Goal: Task Accomplishment & Management: Manage account settings

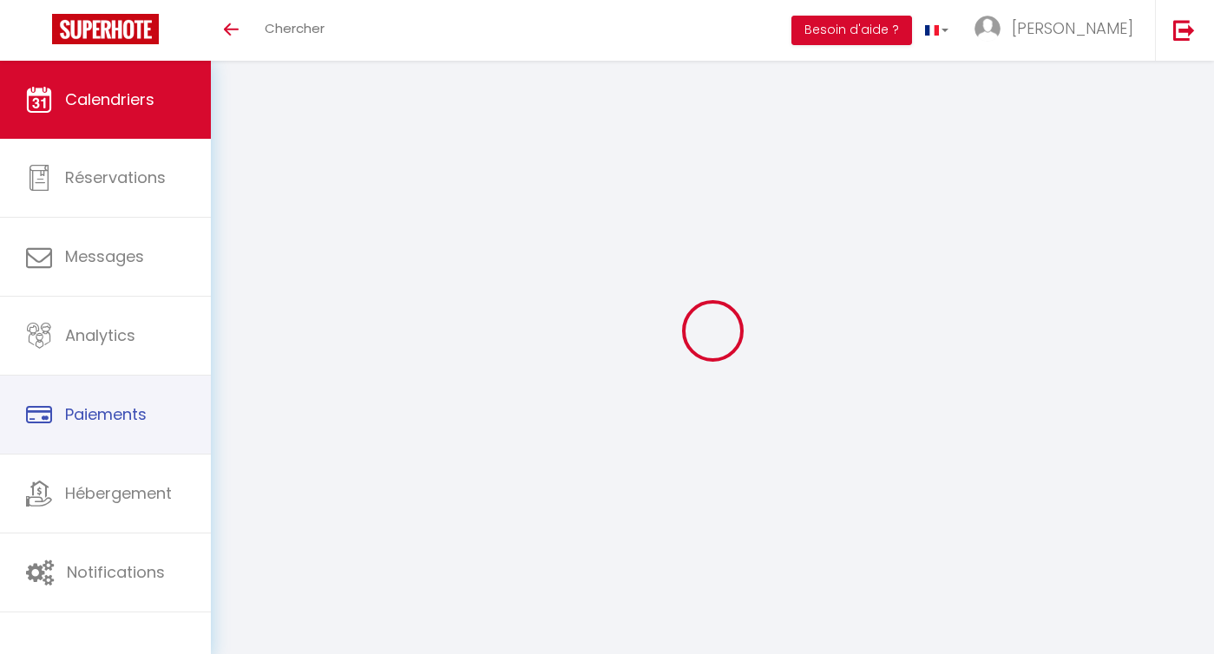
scroll to position [95, 0]
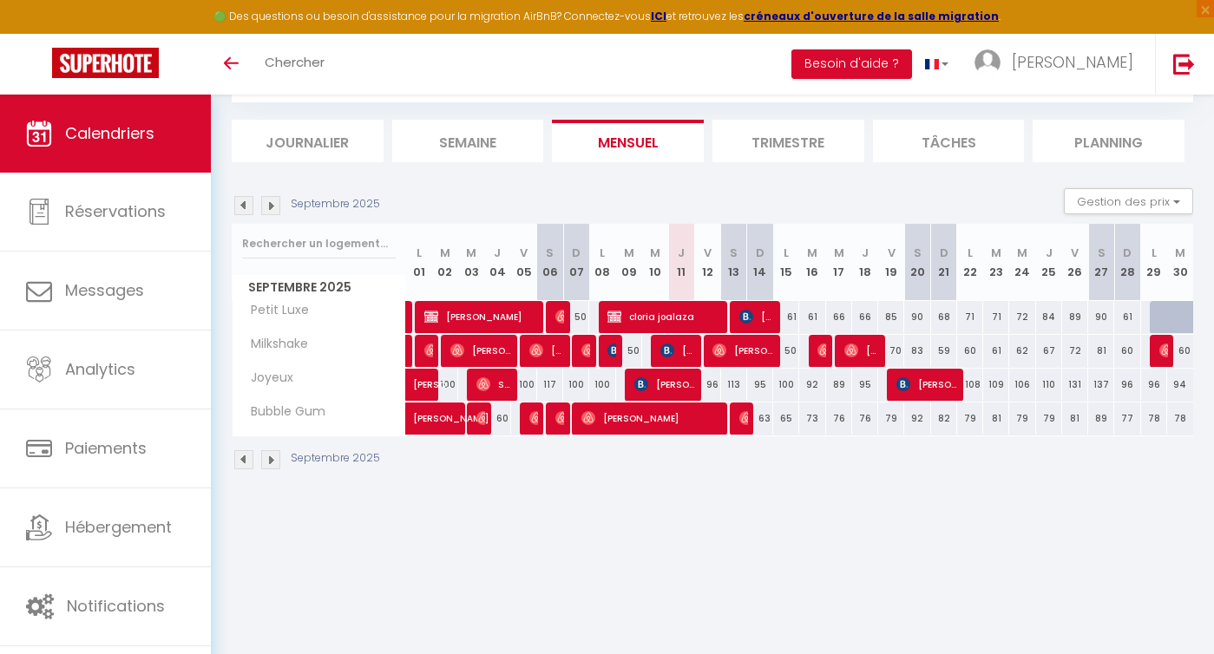
click at [272, 457] on img at bounding box center [270, 459] width 19 height 19
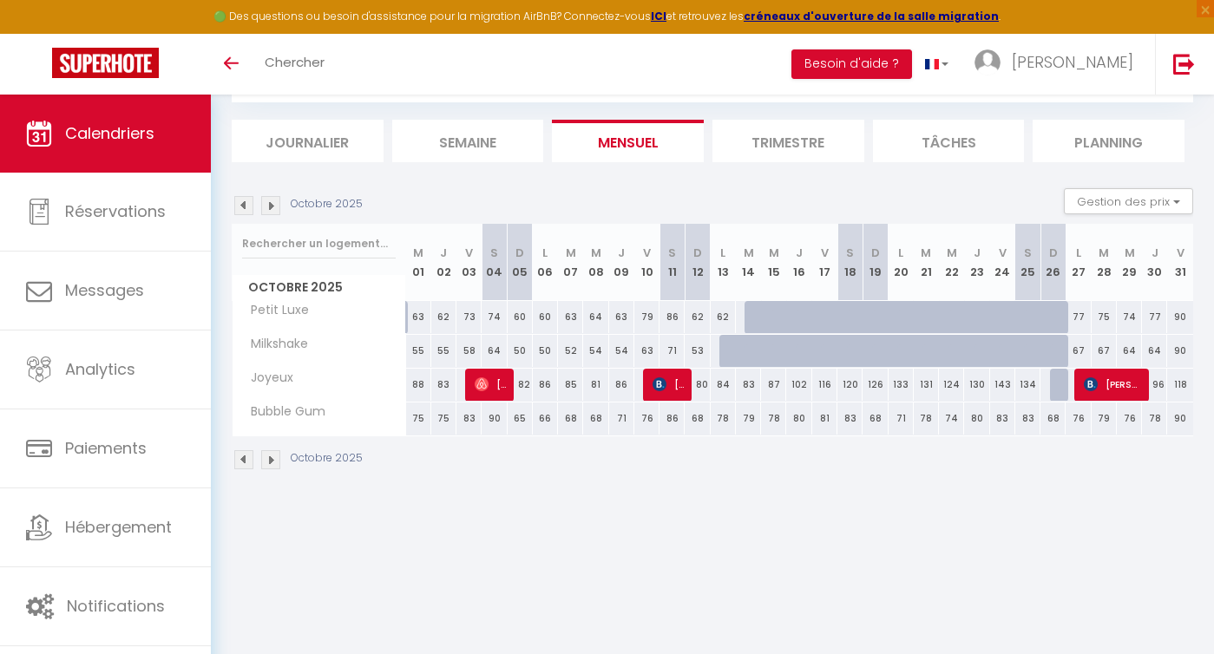
scroll to position [0, 0]
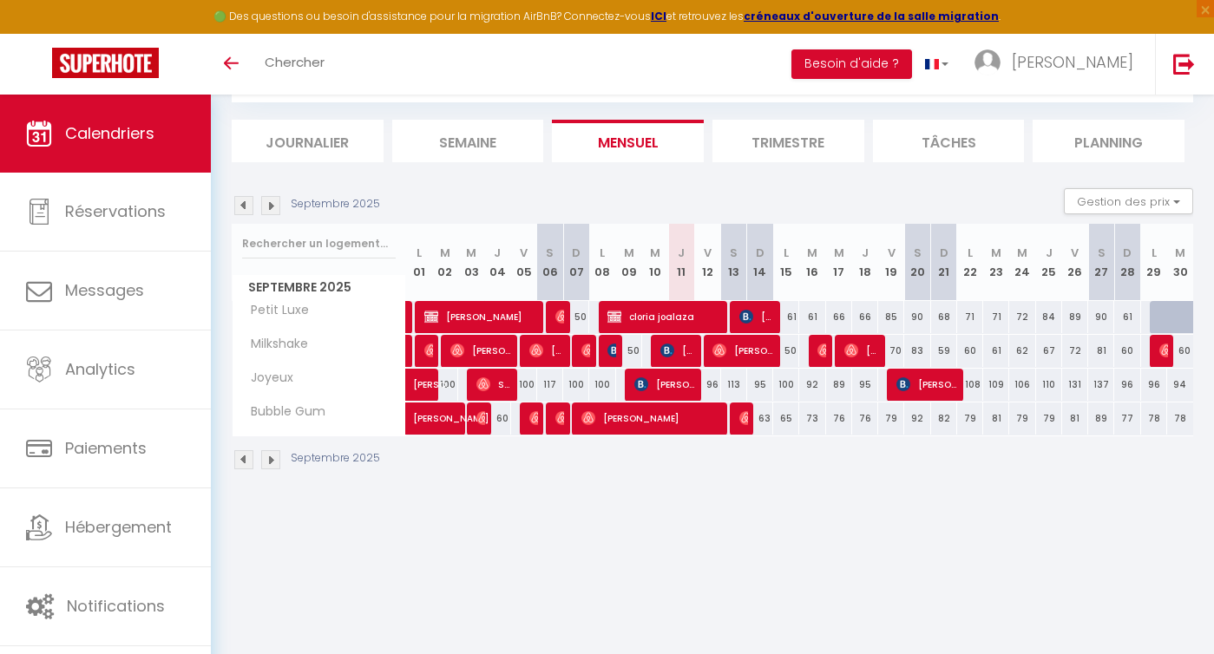
click at [266, 462] on img at bounding box center [270, 459] width 19 height 19
click at [270, 460] on img at bounding box center [270, 459] width 19 height 19
